Goal: Transaction & Acquisition: Download file/media

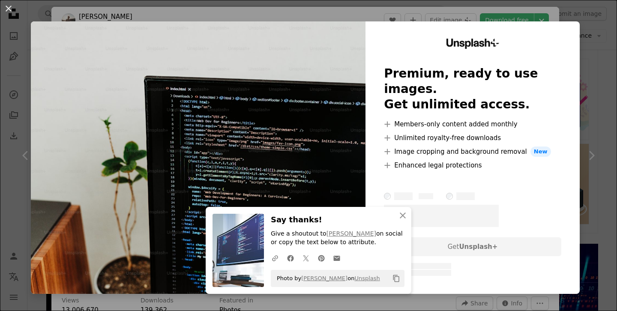
scroll to position [1951, 0]
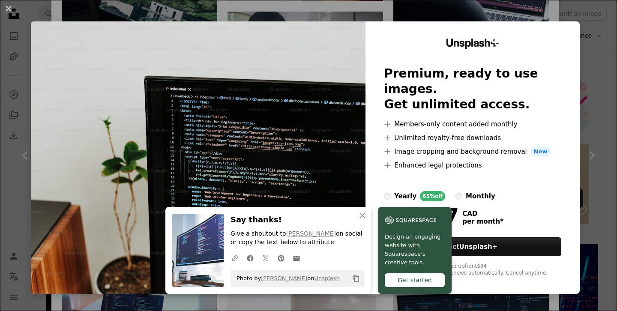
click at [586, 32] on div "An X shape An X shape Close Say thanks! Give a shoutout to [PERSON_NAME] on soc…" at bounding box center [308, 155] width 617 height 311
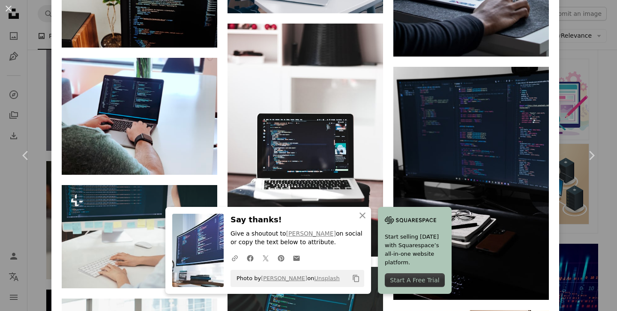
scroll to position [2297, 0]
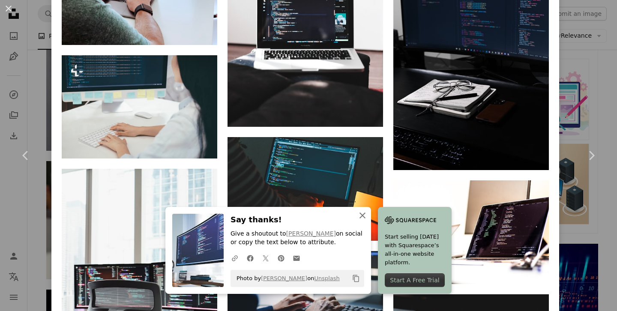
click at [365, 214] on icon "button" at bounding box center [362, 215] width 6 height 6
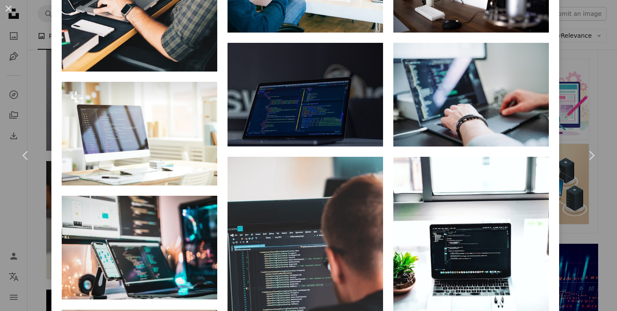
scroll to position [1103, 0]
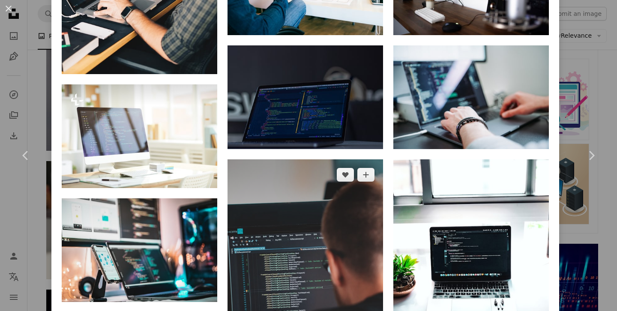
click at [340, 176] on img at bounding box center [304, 275] width 155 height 233
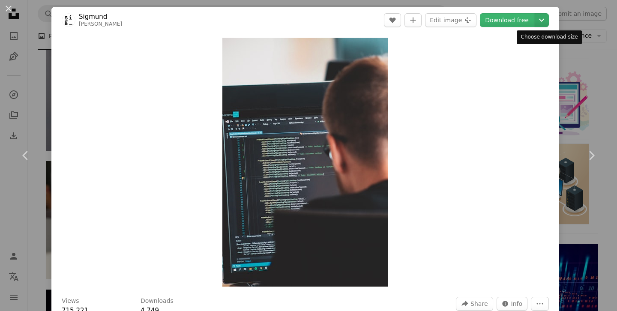
click at [545, 20] on icon "Chevron down" at bounding box center [542, 20] width 14 height 10
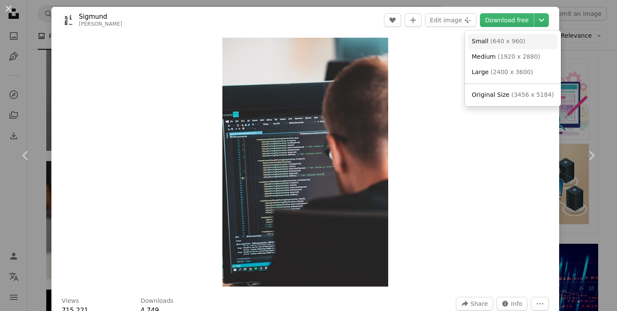
click at [494, 42] on span "( 640 x 960 )" at bounding box center [507, 41] width 35 height 7
